Goal: Find specific page/section: Find specific page/section

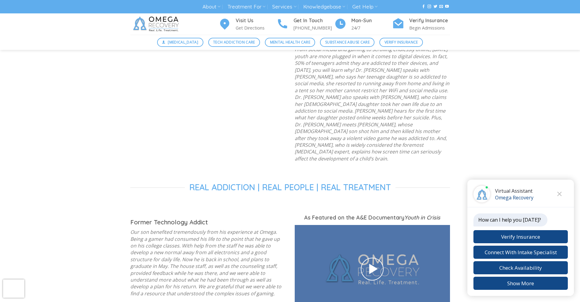
scroll to position [626, 0]
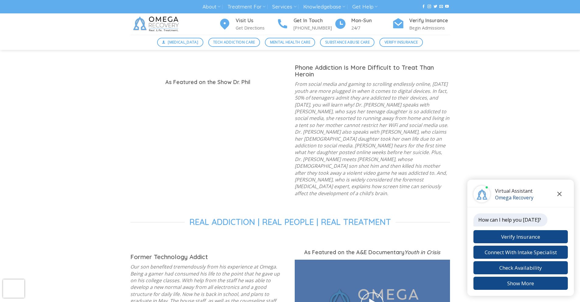
click at [558, 193] on icon "Close chat" at bounding box center [560, 194] width 5 height 4
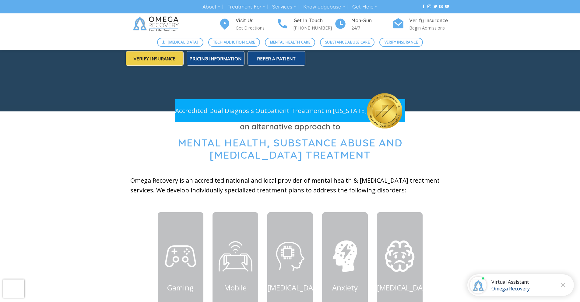
scroll to position [0, 0]
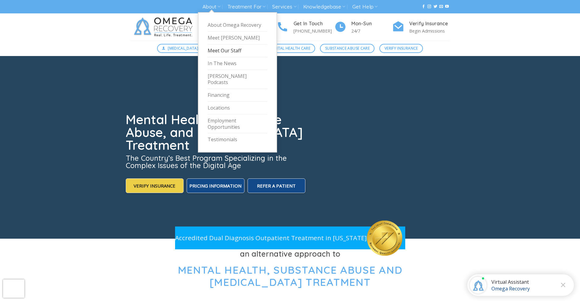
click at [218, 48] on link "Meet Our Staff" at bounding box center [238, 50] width 60 height 13
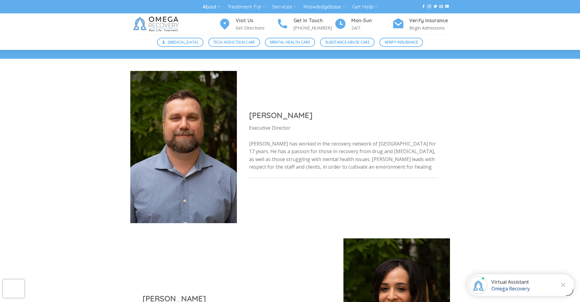
scroll to position [336, 0]
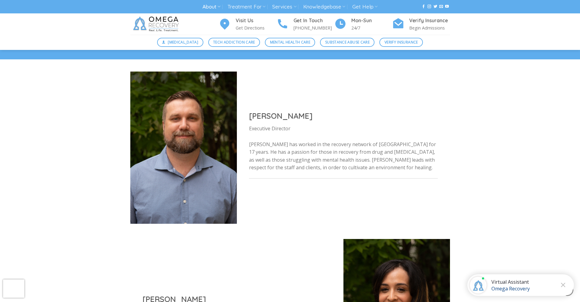
click at [475, 167] on div "Administrative Staff [PERSON_NAME] Executive Director [PERSON_NAME] has worked …" at bounding box center [290, 206] width 580 height 396
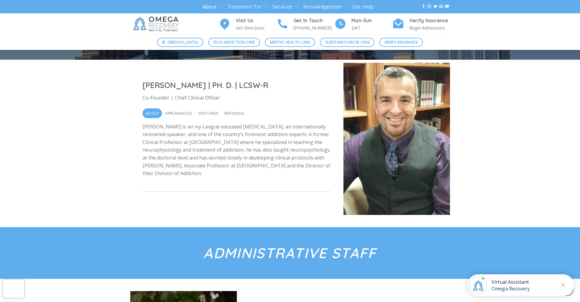
scroll to position [0, 0]
